Goal: Navigation & Orientation: Find specific page/section

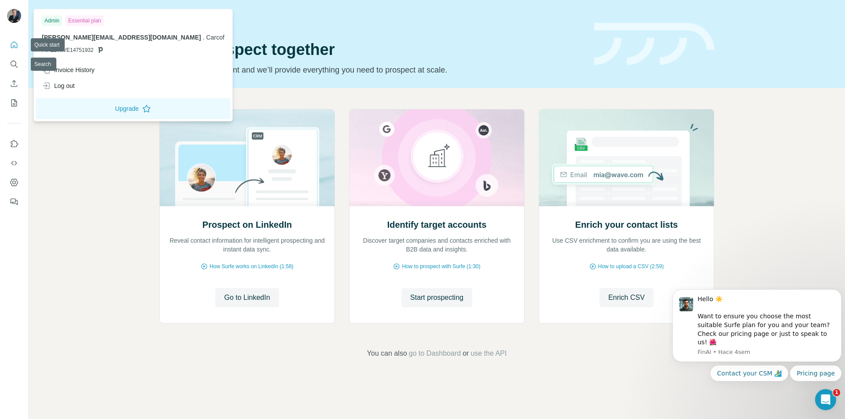
click at [19, 15] on img at bounding box center [14, 16] width 14 height 14
click at [16, 62] on icon "Search" at bounding box center [14, 64] width 9 height 9
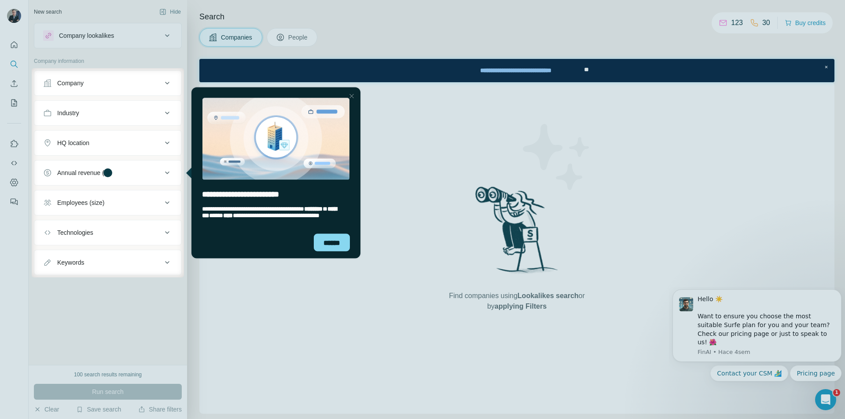
click at [353, 95] on div "Close Step" at bounding box center [351, 96] width 11 height 11
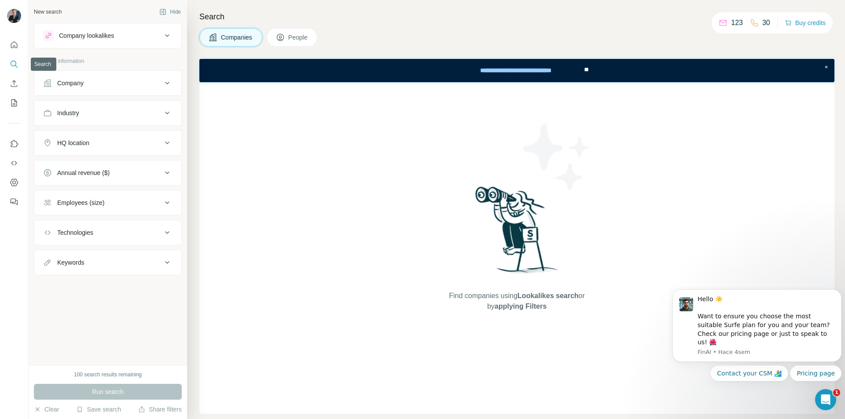
click at [15, 64] on icon "Search" at bounding box center [14, 64] width 9 height 9
click at [12, 64] on icon "Search" at bounding box center [14, 64] width 9 height 9
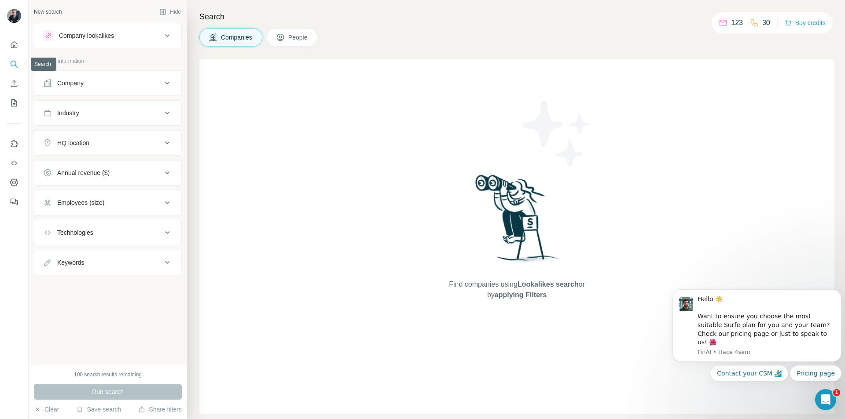
click at [12, 64] on icon "Search" at bounding box center [14, 64] width 9 height 9
click at [117, 373] on div "100 search results remaining" at bounding box center [108, 375] width 68 height 8
click at [56, 412] on button "Clear" at bounding box center [46, 409] width 25 height 9
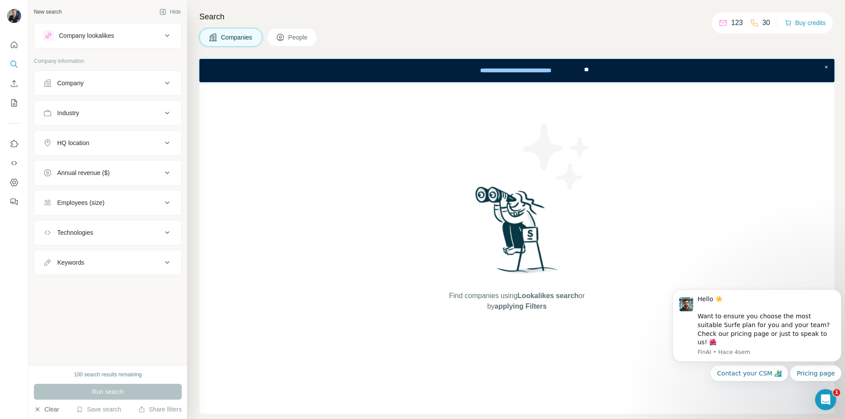
click at [38, 410] on icon "button" at bounding box center [37, 409] width 7 height 7
click at [14, 164] on icon "Use Surfe API" at bounding box center [14, 163] width 9 height 9
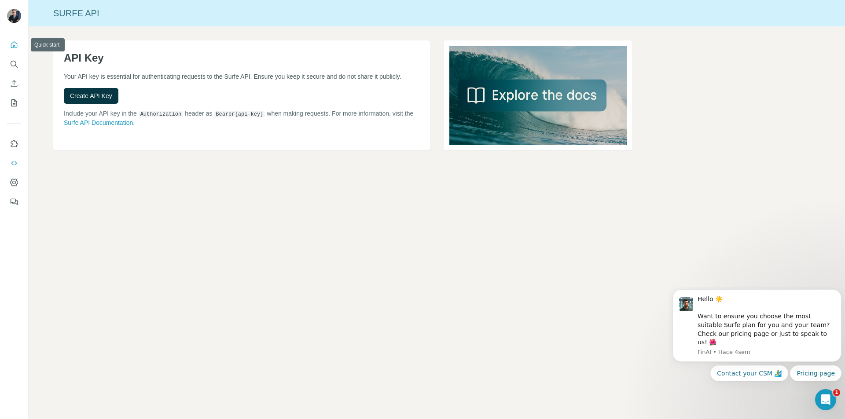
click at [15, 44] on icon "Quick start" at bounding box center [14, 44] width 9 height 9
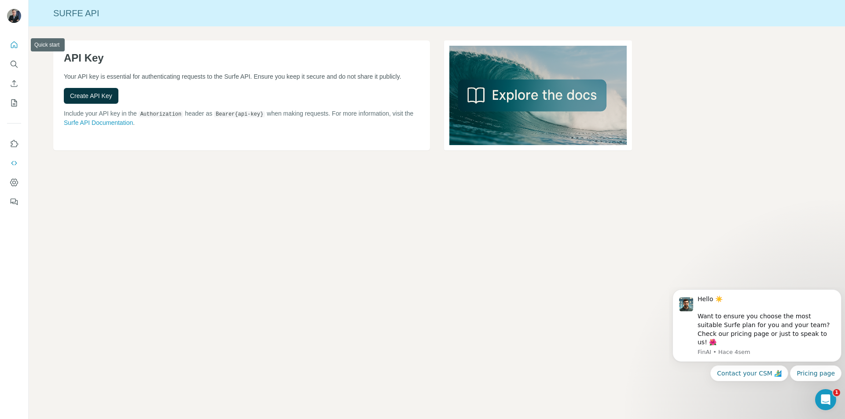
click at [15, 44] on icon "Quick start" at bounding box center [14, 44] width 9 height 9
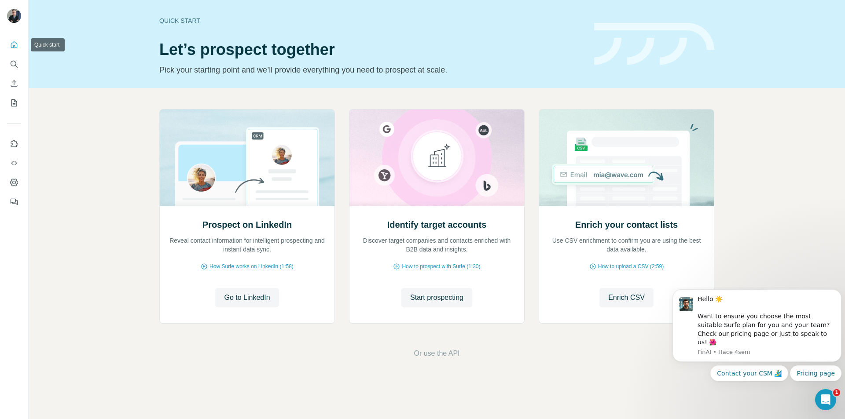
click at [15, 44] on icon "Quick start" at bounding box center [14, 44] width 9 height 9
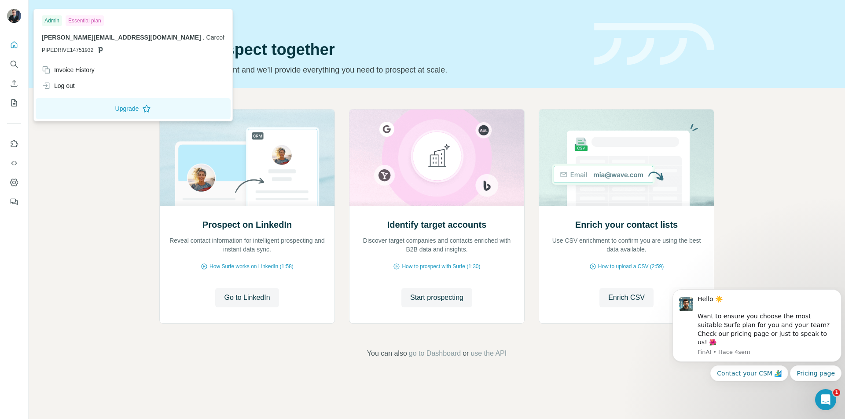
click at [18, 16] on img at bounding box center [14, 16] width 14 height 14
click at [14, 44] on icon "Quick start" at bounding box center [14, 44] width 9 height 9
click at [21, 12] on div at bounding box center [14, 17] width 14 height 16
click at [18, 14] on img at bounding box center [14, 16] width 14 height 14
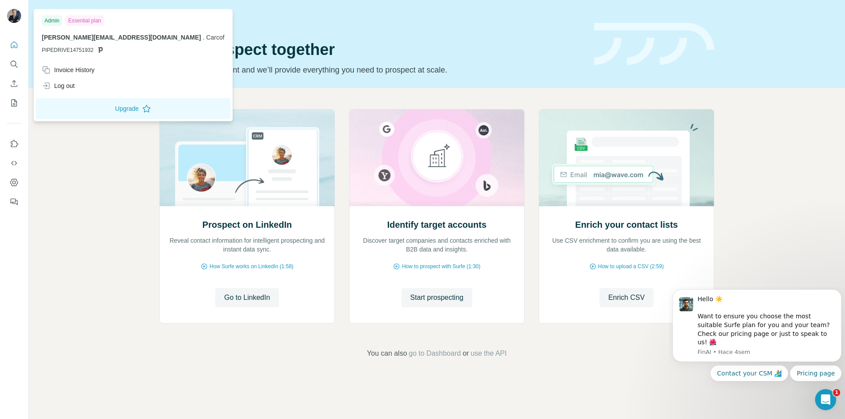
click at [18, 14] on img at bounding box center [14, 16] width 14 height 14
click at [11, 143] on icon "Use Surfe on LinkedIn" at bounding box center [14, 144] width 9 height 9
